Goal: Transaction & Acquisition: Purchase product/service

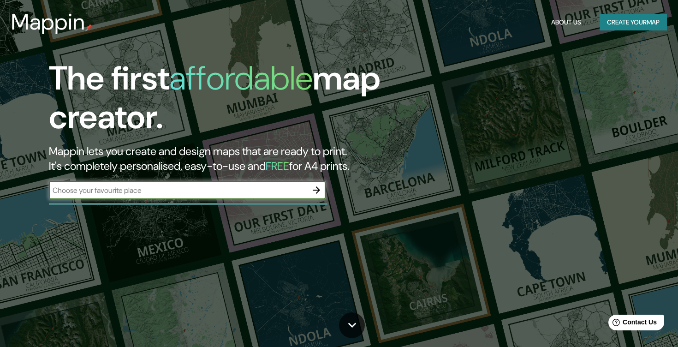
click at [142, 188] on input "text" at bounding box center [178, 190] width 258 height 11
type input "[GEOGRAPHIC_DATA]"
click at [321, 190] on icon "button" at bounding box center [316, 189] width 11 height 11
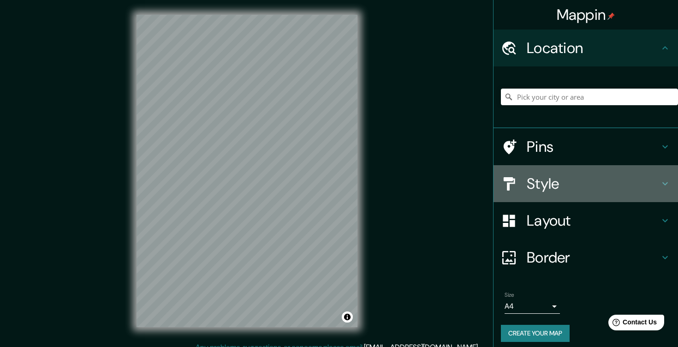
click at [661, 184] on icon at bounding box center [664, 183] width 11 height 11
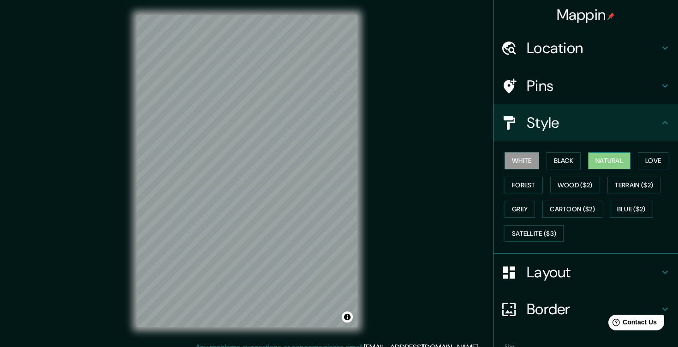
click at [605, 161] on button "Natural" at bounding box center [609, 160] width 42 height 17
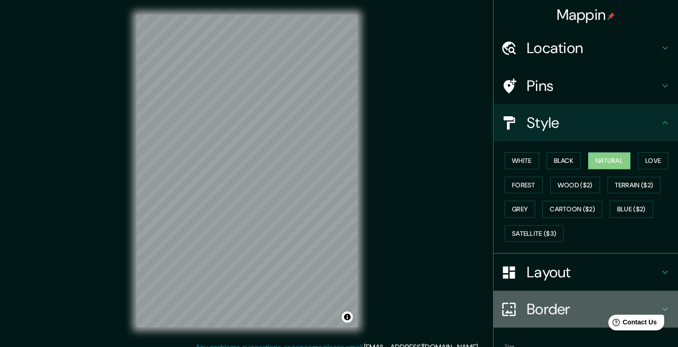
click at [664, 303] on icon at bounding box center [664, 308] width 11 height 11
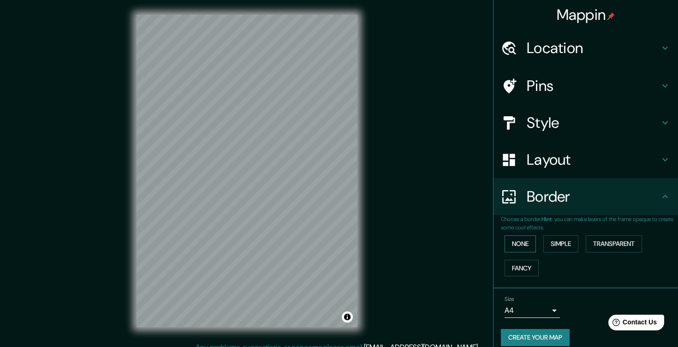
click at [523, 243] on button "None" at bounding box center [519, 243] width 31 height 17
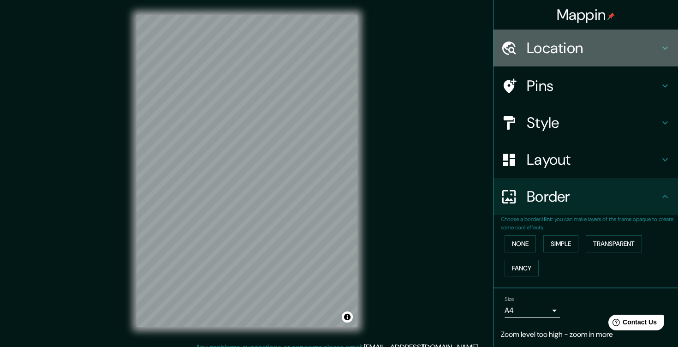
click at [567, 50] on h4 "Location" at bounding box center [593, 48] width 133 height 18
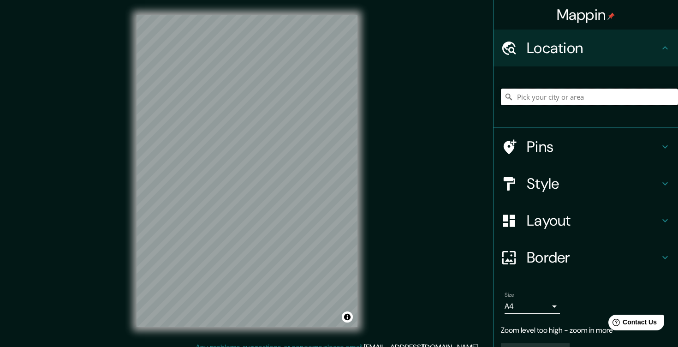
click at [556, 97] on input "Pick your city or area" at bounding box center [589, 97] width 177 height 17
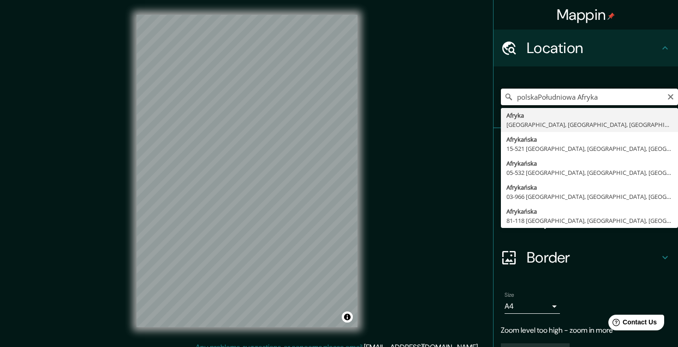
click at [547, 91] on input "polskaPołudniowa Afryka" at bounding box center [589, 97] width 177 height 17
click at [540, 96] on input "polskaPołudniowa Afryka" at bounding box center [589, 97] width 177 height 17
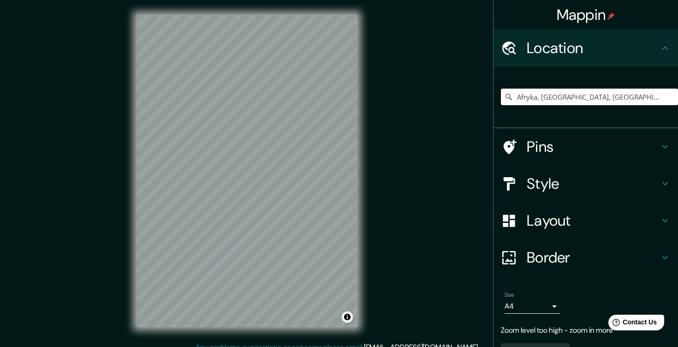
click at [585, 97] on input "Afryka, [GEOGRAPHIC_DATA], [GEOGRAPHIC_DATA], [GEOGRAPHIC_DATA]" at bounding box center [589, 97] width 177 height 17
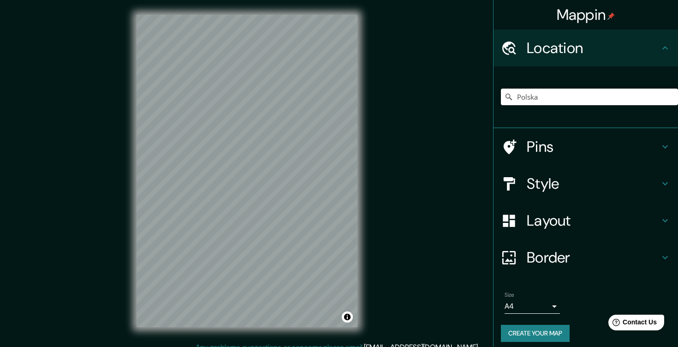
click at [551, 142] on h4 "Pins" at bounding box center [593, 146] width 133 height 18
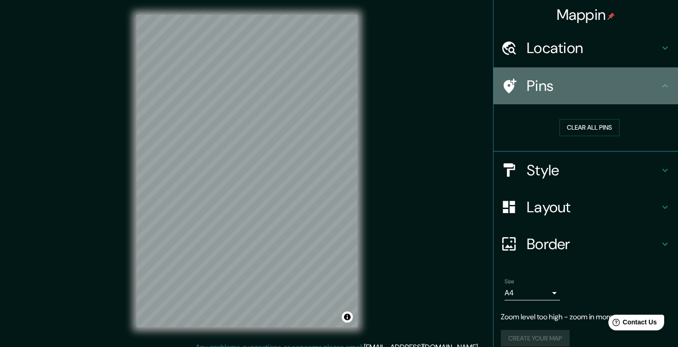
click at [570, 83] on h4 "Pins" at bounding box center [593, 86] width 133 height 18
click at [569, 86] on h4 "Pins" at bounding box center [593, 86] width 133 height 18
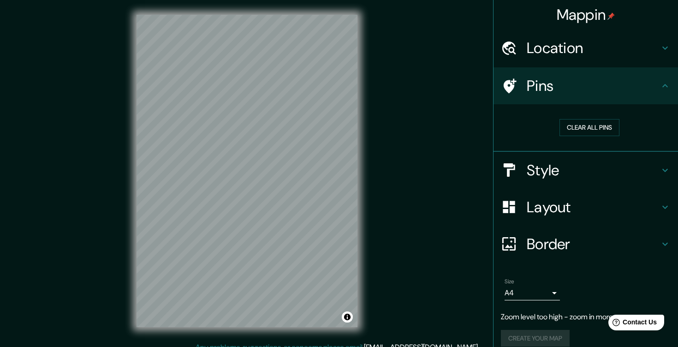
click at [572, 59] on div "Location" at bounding box center [585, 48] width 184 height 37
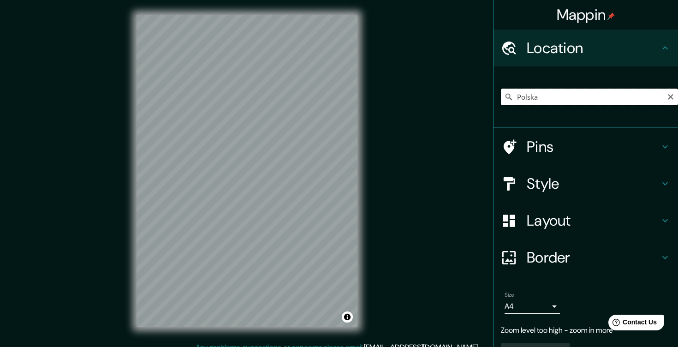
click at [543, 100] on input "Polska" at bounding box center [589, 97] width 177 height 17
paste input "ul. [STREET_ADDRESS][PERSON_NAME]"
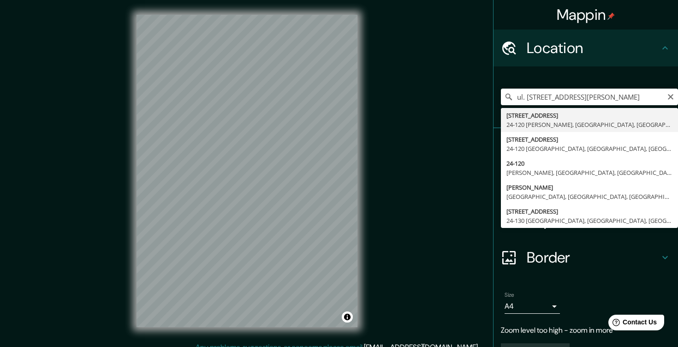
type input "[STREET_ADDRESS][PERSON_NAME]"
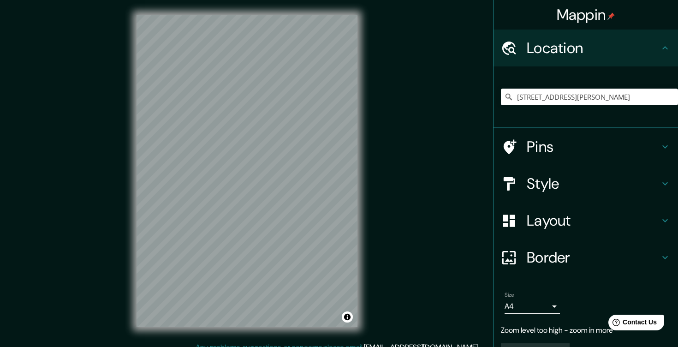
click at [664, 147] on icon at bounding box center [665, 146] width 6 height 3
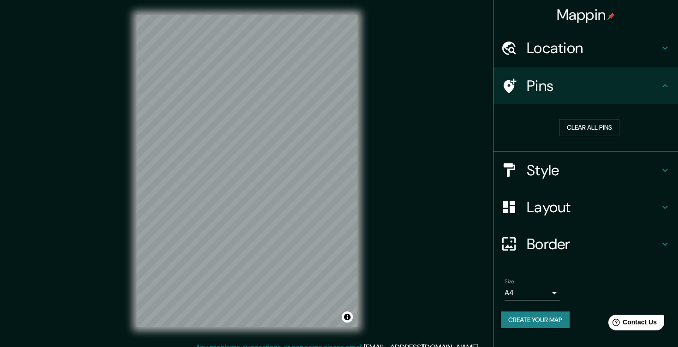
click at [555, 177] on h4 "Style" at bounding box center [593, 170] width 133 height 18
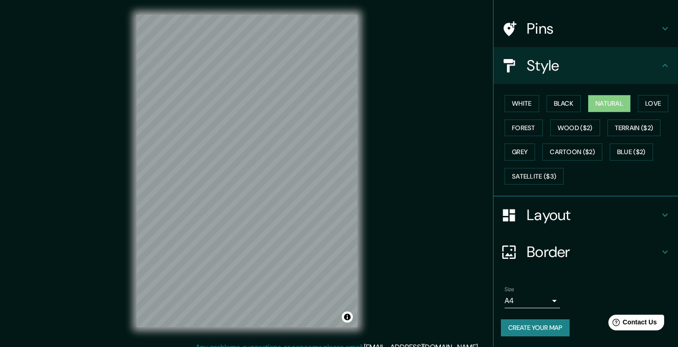
scroll to position [10, 0]
